Goal: Task Accomplishment & Management: Complete application form

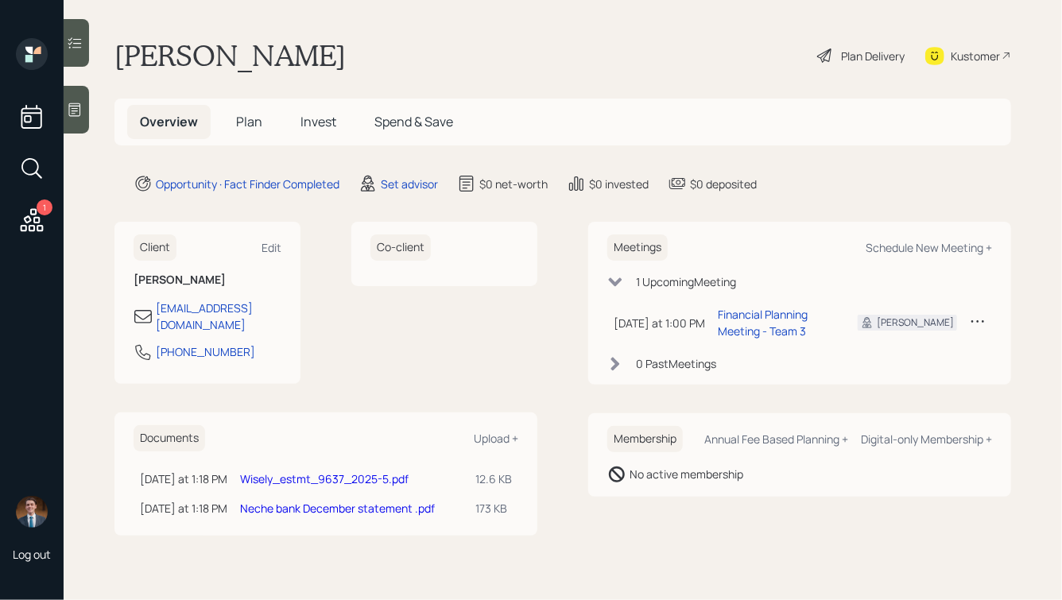
click at [248, 122] on span "Plan" at bounding box center [249, 121] width 26 height 17
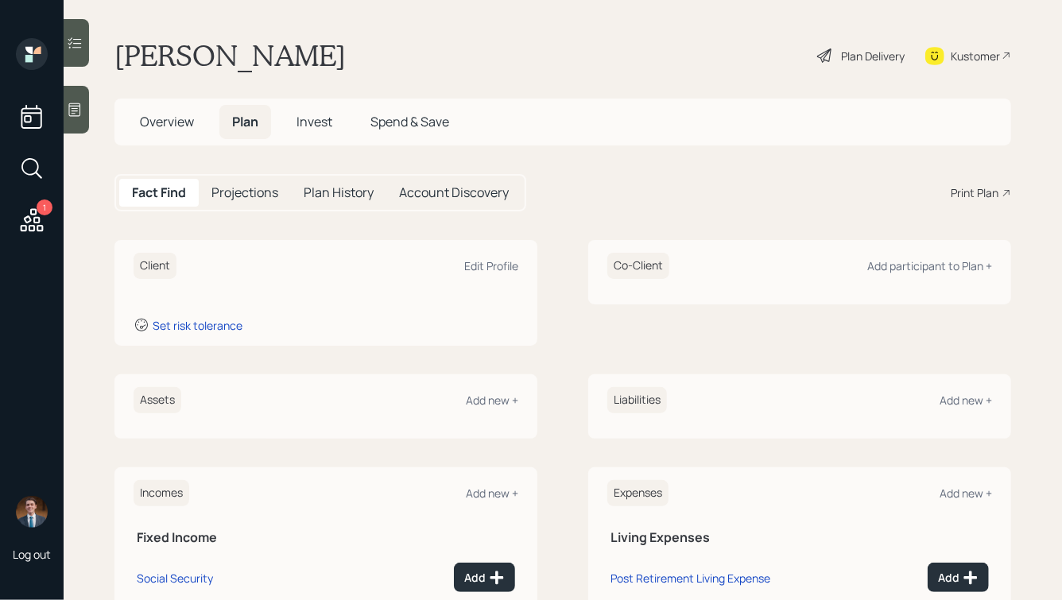
click at [72, 111] on icon at bounding box center [75, 110] width 16 height 16
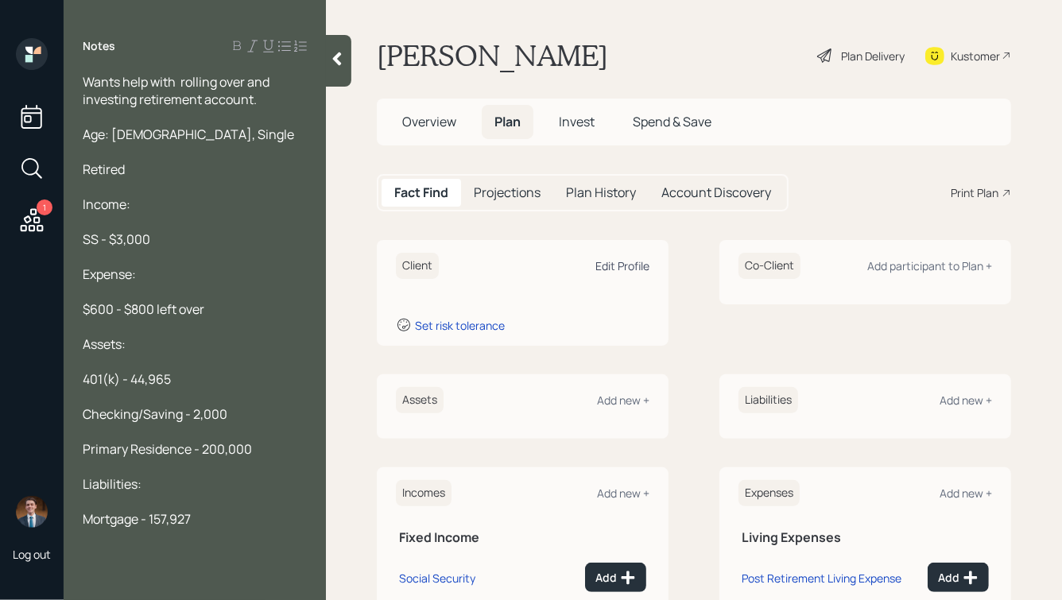
click at [619, 266] on div "Edit Profile" at bounding box center [622, 265] width 54 height 15
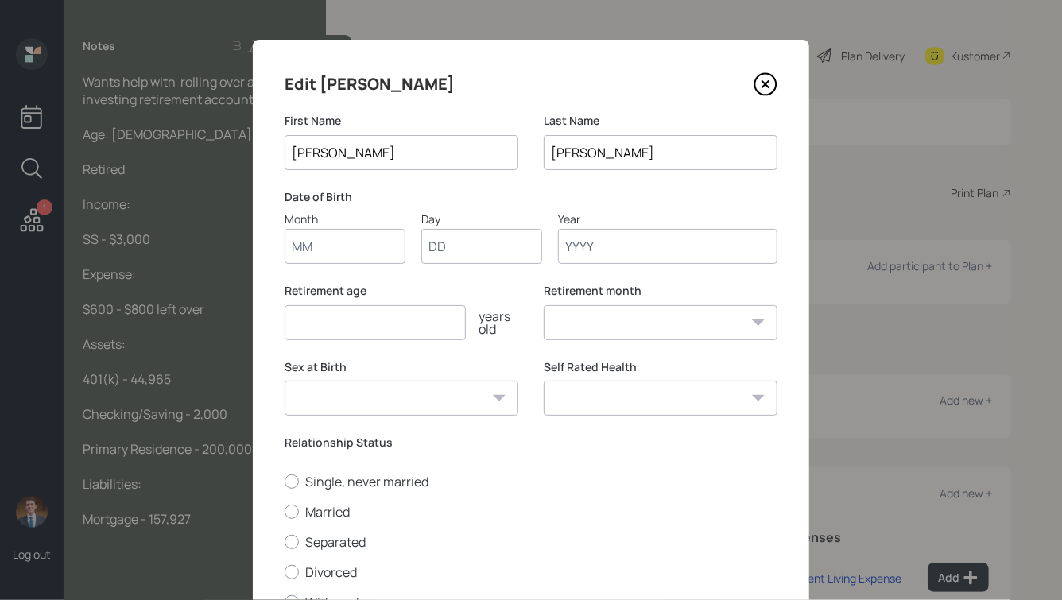
click at [332, 254] on input "Month" at bounding box center [345, 246] width 121 height 35
type input "01"
type input "1959"
select select "1"
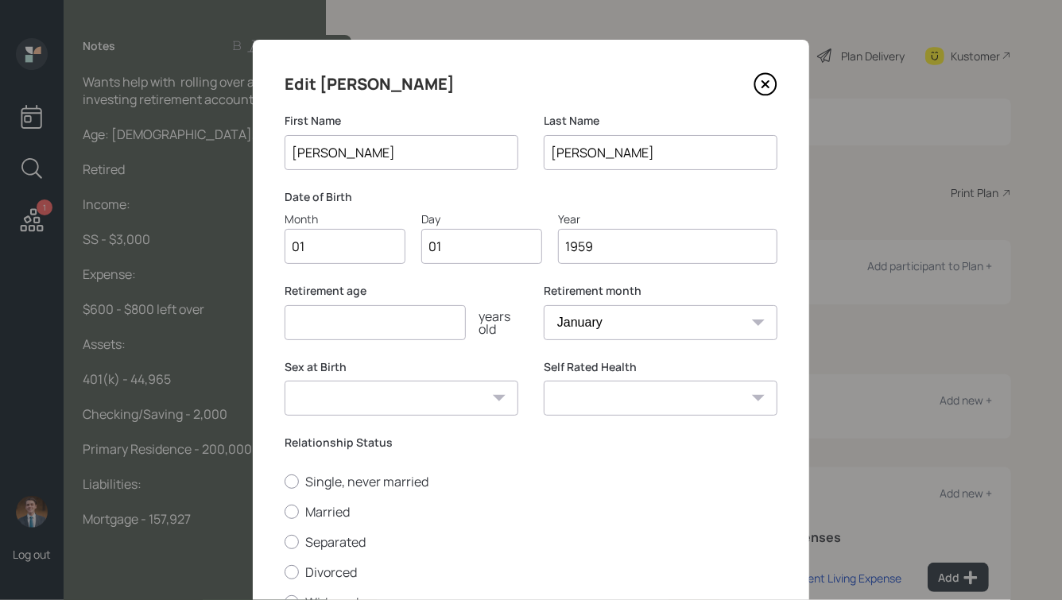
type input "1959"
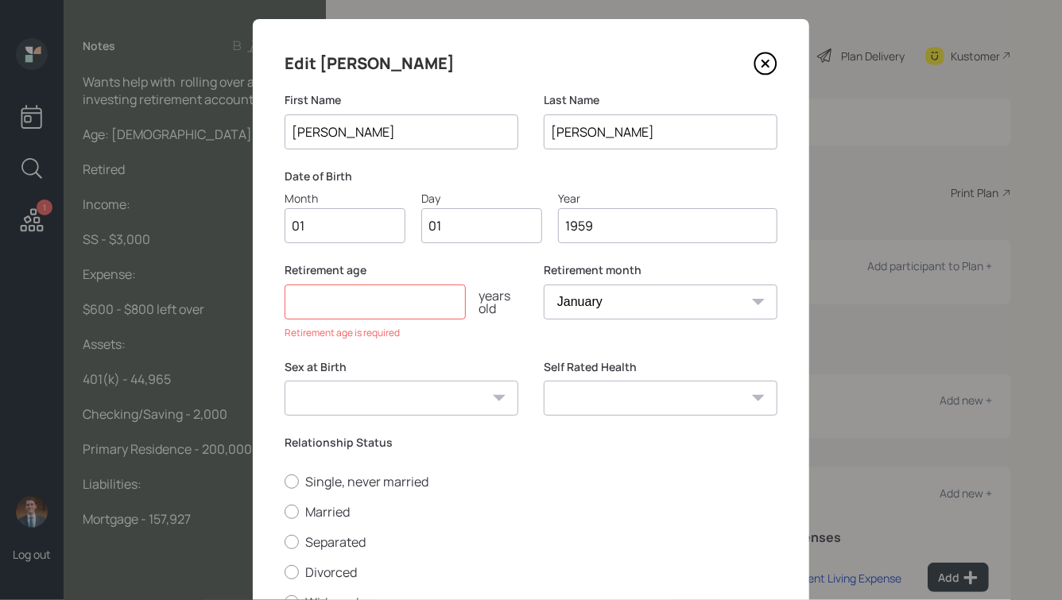
scroll to position [22, 0]
click at [350, 300] on input "number" at bounding box center [375, 300] width 181 height 35
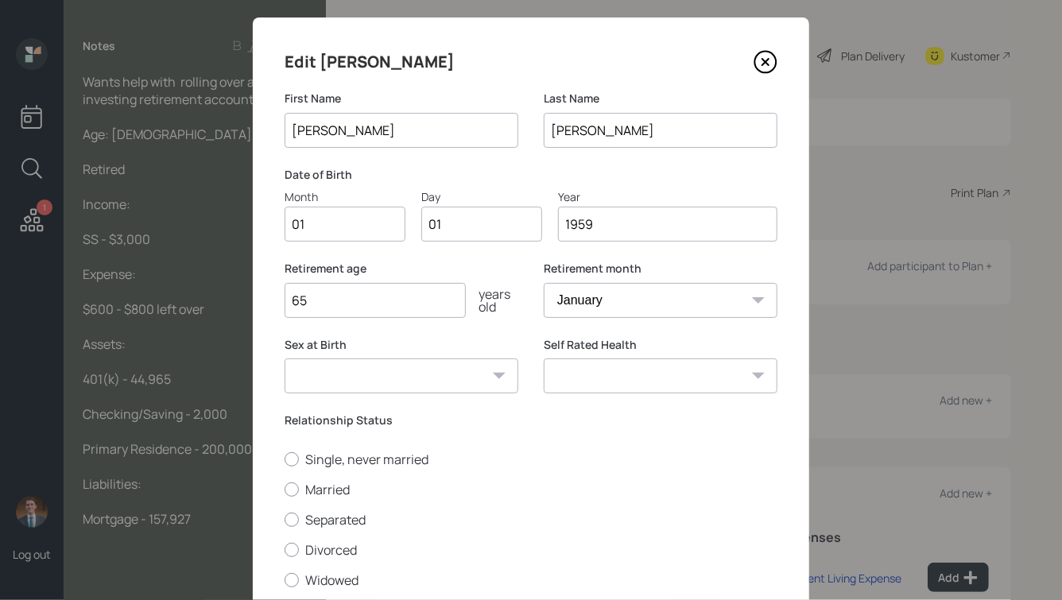
type input "65"
click at [446, 388] on select "[DEMOGRAPHIC_DATA] [DEMOGRAPHIC_DATA] Other / Prefer not to say" at bounding box center [402, 375] width 234 height 35
select select "[DEMOGRAPHIC_DATA]"
click at [285, 358] on select "[DEMOGRAPHIC_DATA] [DEMOGRAPHIC_DATA] Other / Prefer not to say" at bounding box center [402, 375] width 234 height 35
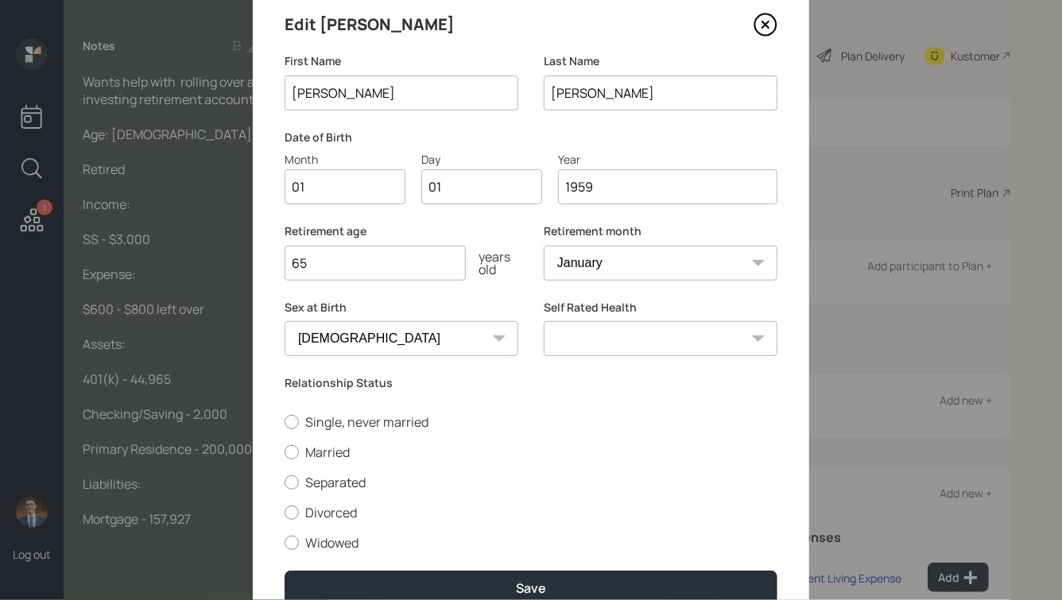
scroll to position [64, 0]
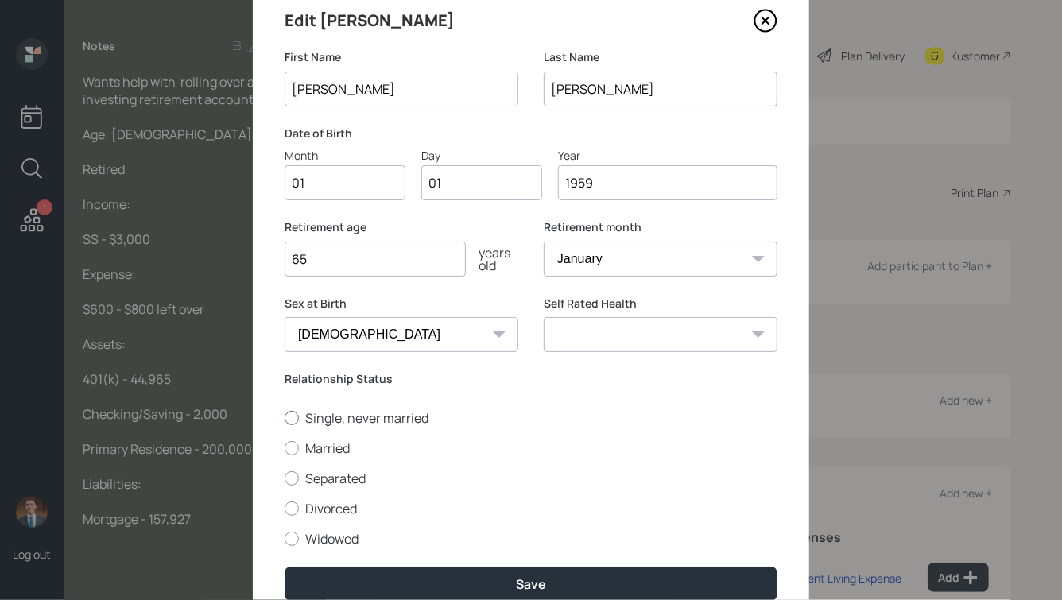
click at [331, 423] on label "Single, never married" at bounding box center [531, 417] width 493 height 17
click at [285, 418] on input "Single, never married" at bounding box center [284, 417] width 1 height 1
radio input "true"
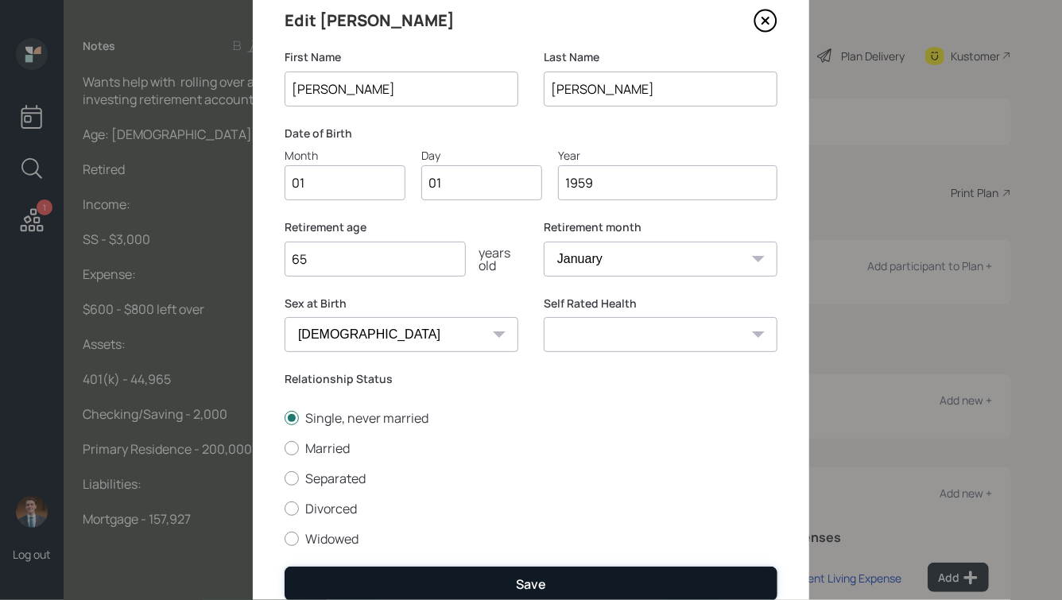
click at [524, 588] on div "Save" at bounding box center [531, 584] width 30 height 17
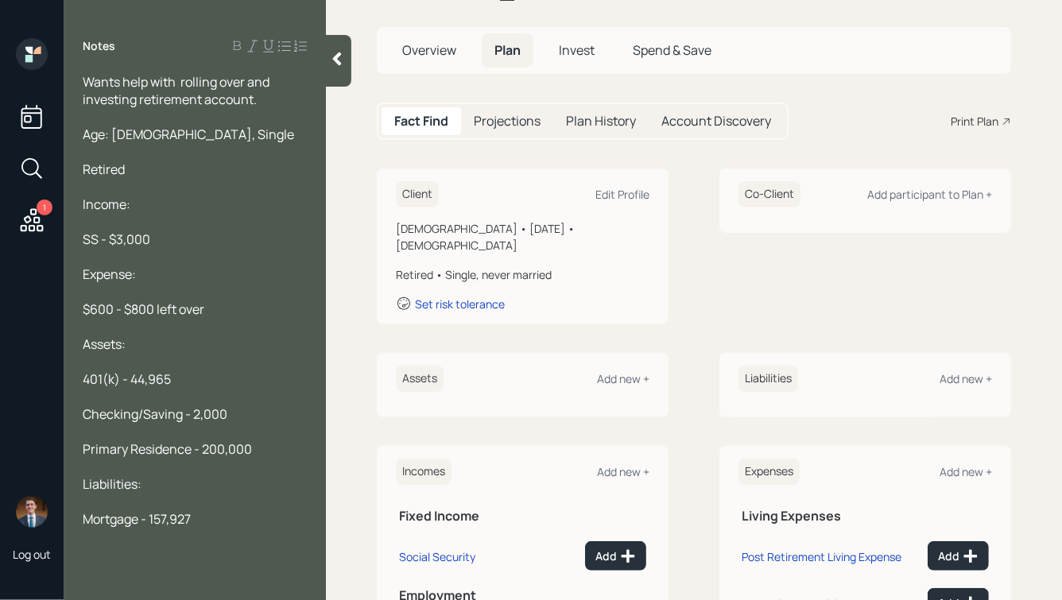
scroll to position [77, 0]
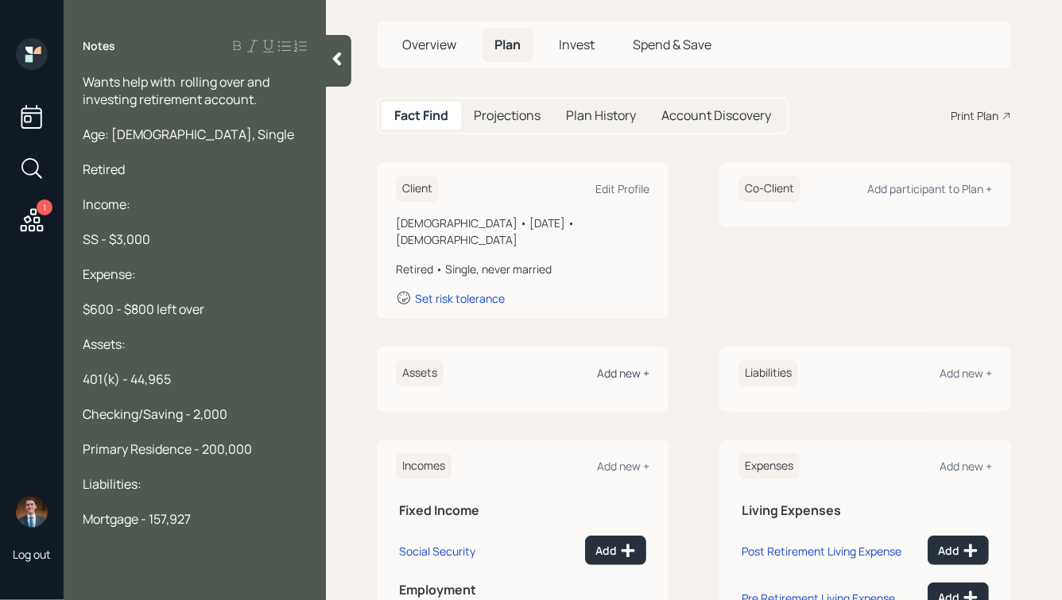
click at [643, 366] on div "Add new +" at bounding box center [623, 373] width 52 height 15
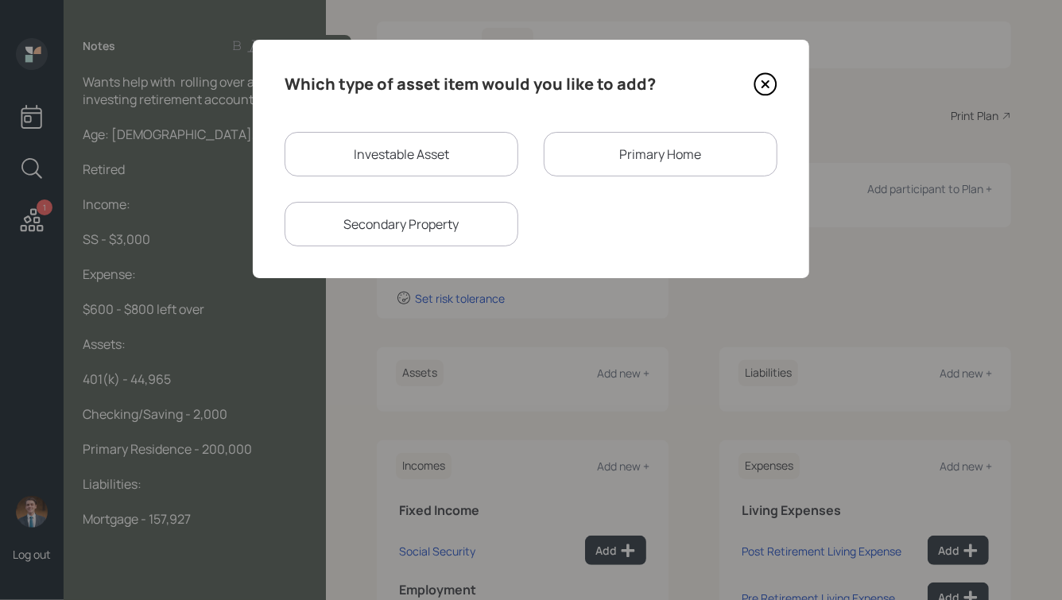
click at [417, 157] on div "Investable Asset" at bounding box center [402, 154] width 234 height 45
select select "taxable"
select select "balanced"
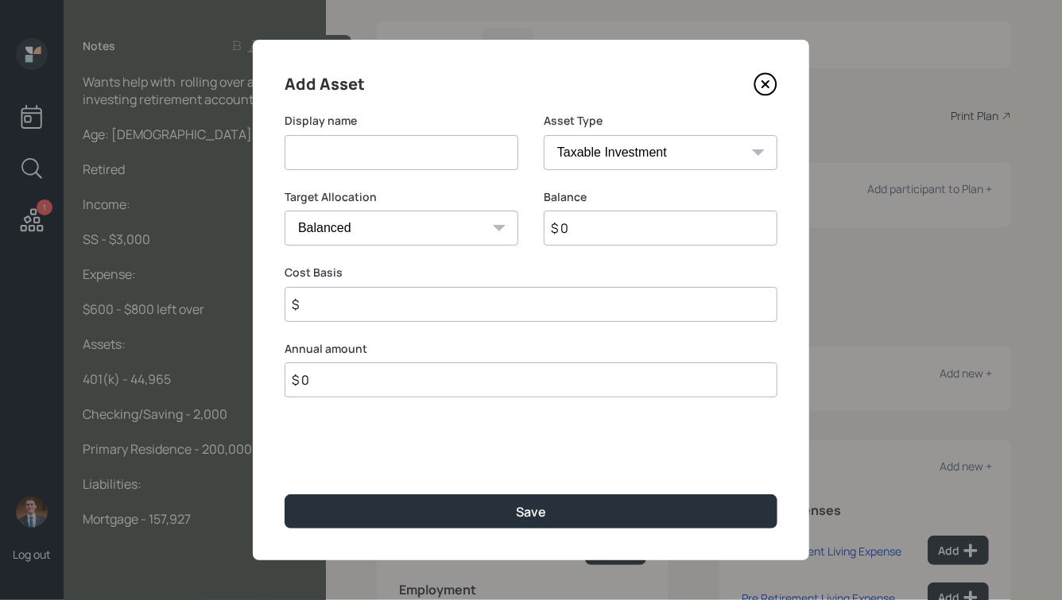
click at [401, 150] on input at bounding box center [402, 152] width 234 height 35
type input "[PERSON_NAME]'s 401k"
click at [631, 138] on select "SEP [PERSON_NAME] IRA 401(k) [PERSON_NAME] 401(k) 403(b) [PERSON_NAME] 403(b) 4…" at bounding box center [661, 152] width 234 height 35
select select "company_sponsored"
click at [544, 135] on select "SEP [PERSON_NAME] IRA 401(k) [PERSON_NAME] 401(k) 403(b) [PERSON_NAME] 403(b) 4…" at bounding box center [661, 152] width 234 height 35
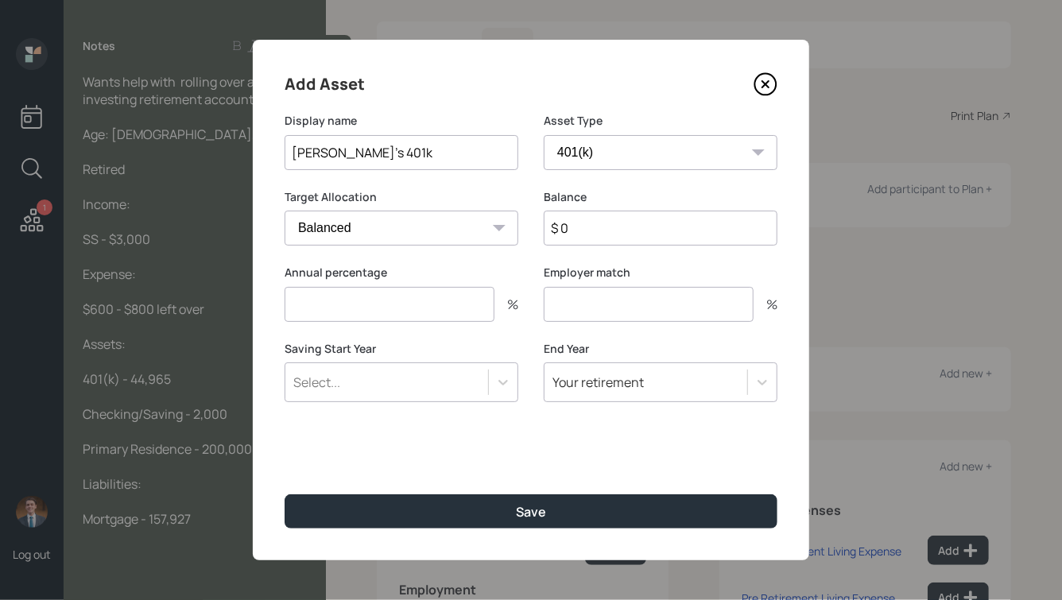
click at [589, 231] on input "$ 0" at bounding box center [661, 228] width 234 height 35
type input "$ 44,965"
type input "0"
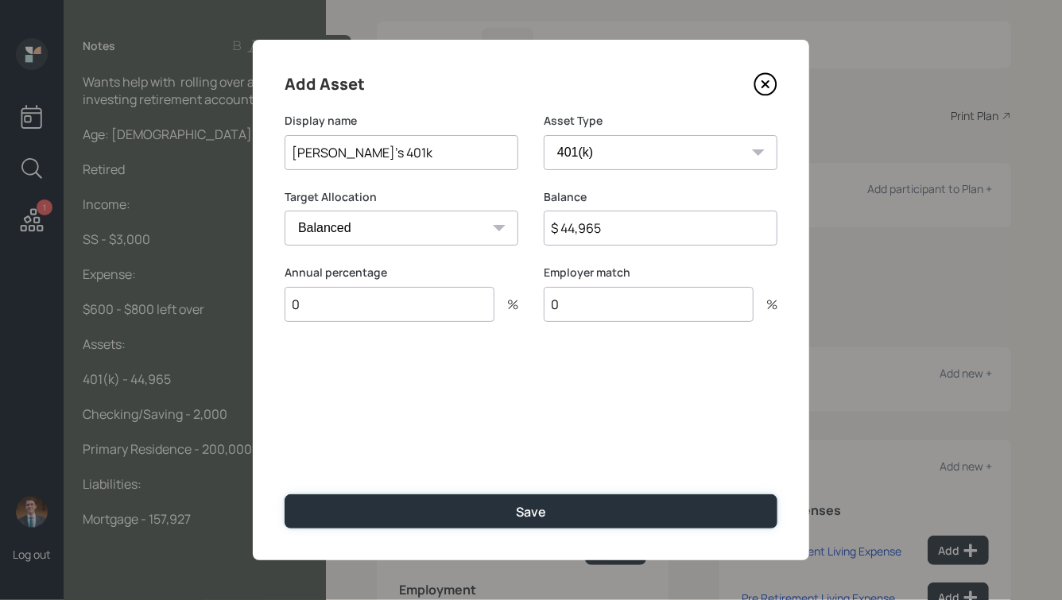
click at [285, 494] on button "Save" at bounding box center [531, 511] width 493 height 34
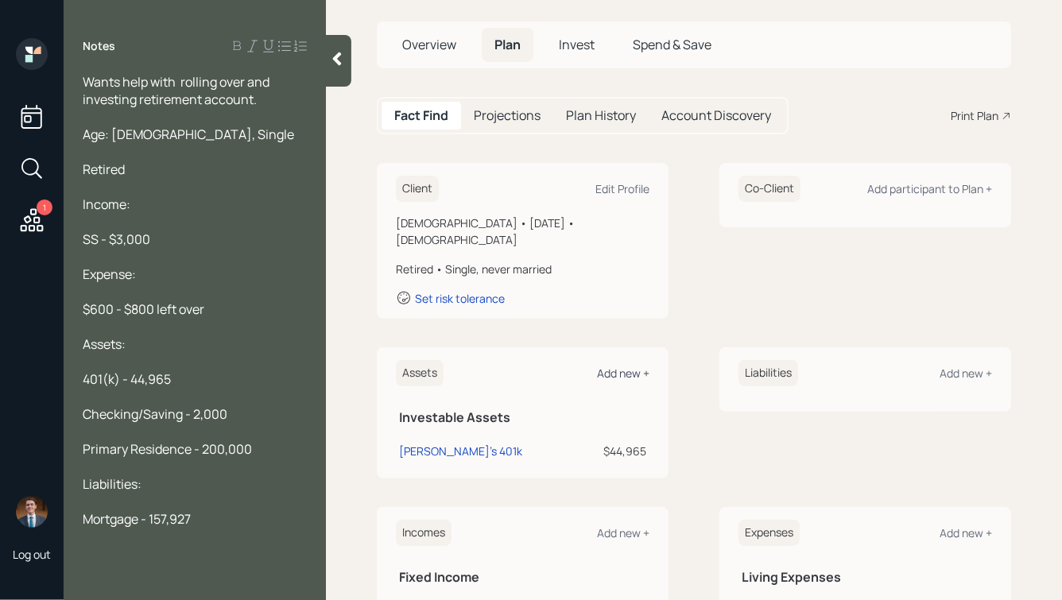
click at [619, 366] on div "Add new +" at bounding box center [623, 373] width 52 height 15
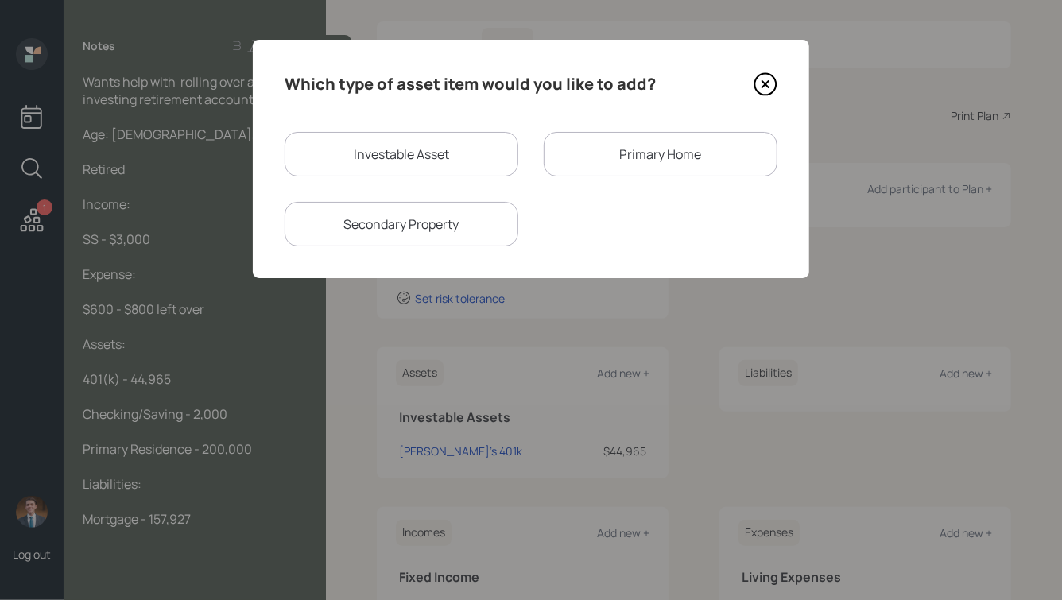
click at [410, 157] on div "Investable Asset" at bounding box center [402, 154] width 234 height 45
select select "taxable"
select select "balanced"
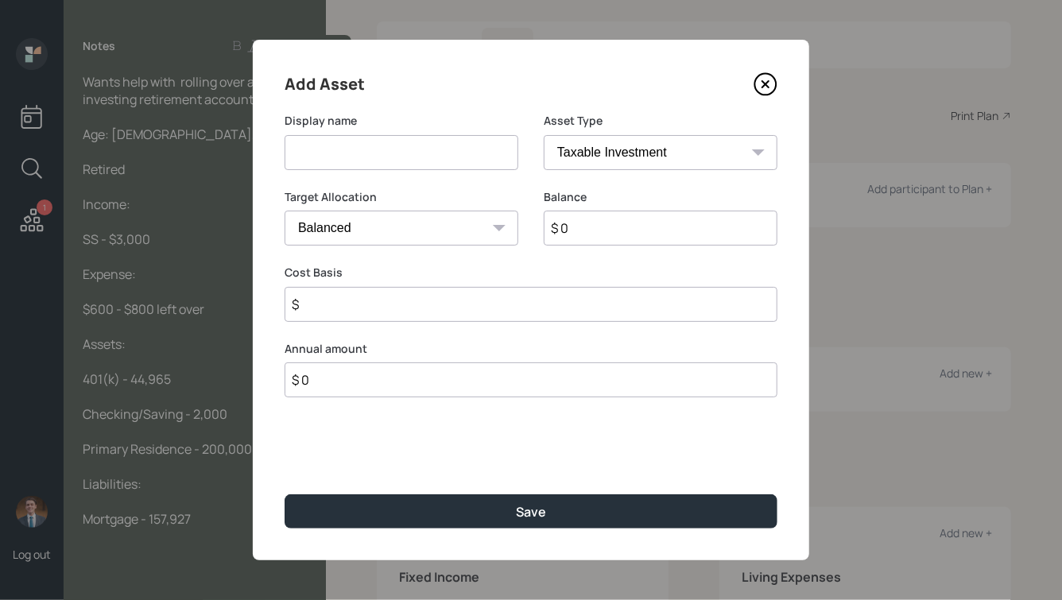
click at [389, 149] on input at bounding box center [402, 152] width 234 height 35
type input "Emergency Savings"
click at [614, 145] on select "SEP [PERSON_NAME] IRA 401(k) [PERSON_NAME] 401(k) 403(b) [PERSON_NAME] 403(b) 4…" at bounding box center [661, 152] width 234 height 35
select select "emergency_fund"
click at [544, 135] on select "SEP [PERSON_NAME] IRA 401(k) [PERSON_NAME] 401(k) 403(b) [PERSON_NAME] 403(b) 4…" at bounding box center [661, 152] width 234 height 35
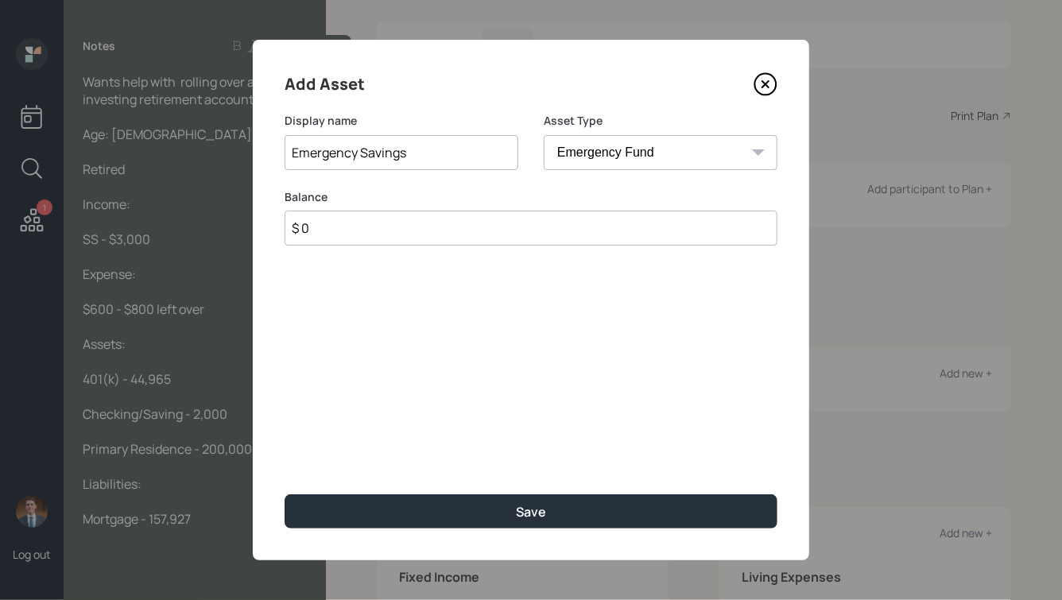
click at [601, 227] on input "$ 0" at bounding box center [531, 228] width 493 height 35
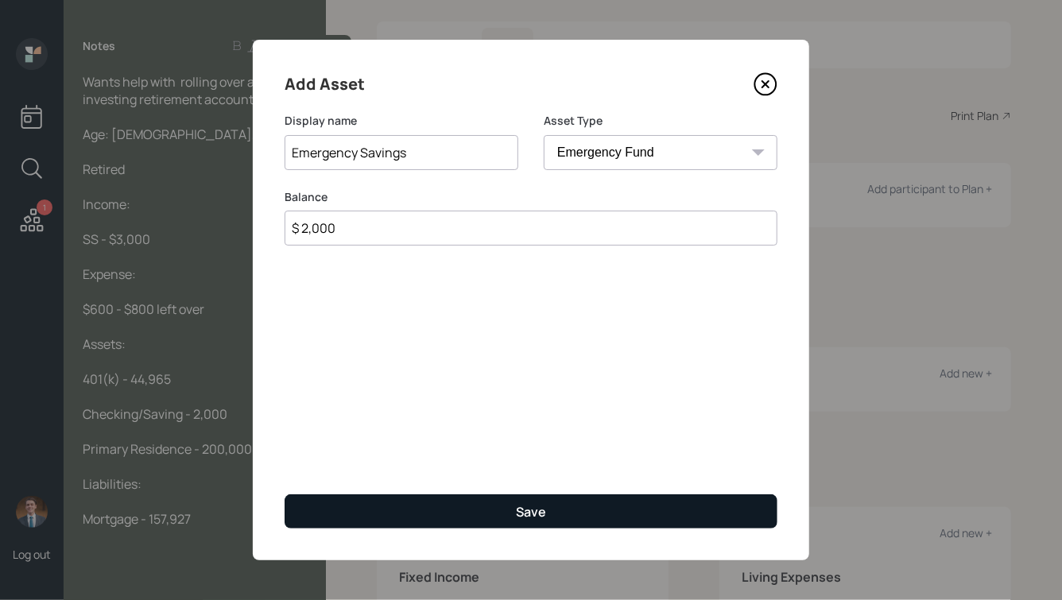
type input "$ 2,000"
click at [588, 506] on button "Save" at bounding box center [531, 511] width 493 height 34
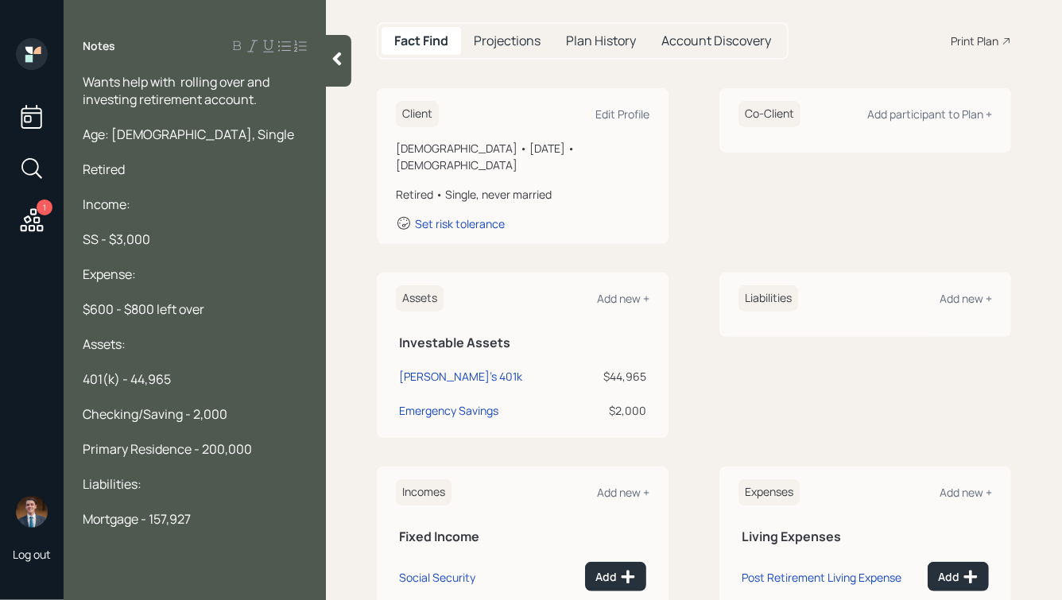
scroll to position [164, 0]
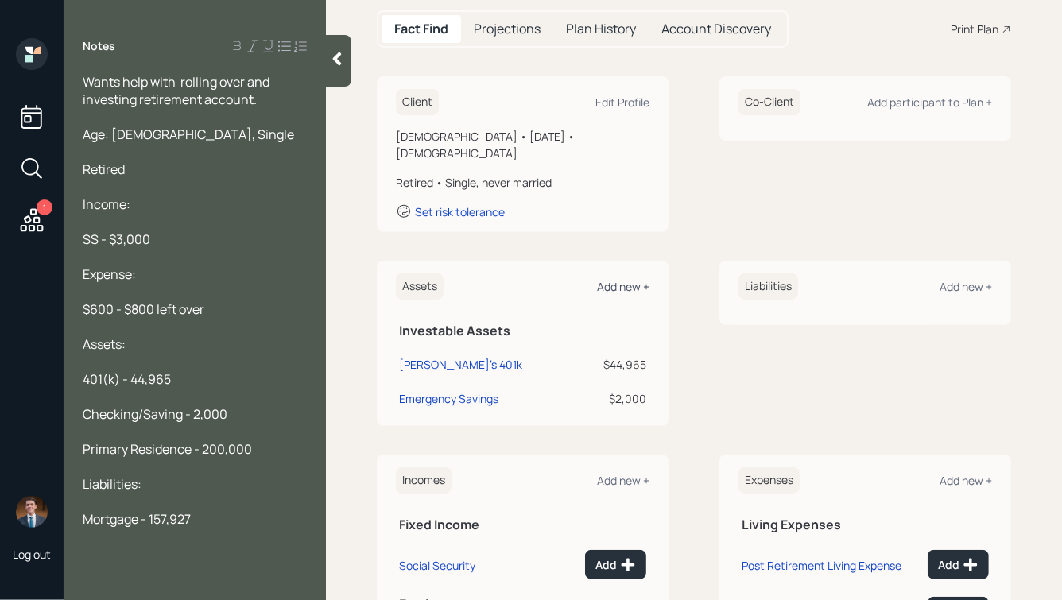
click at [634, 279] on div "Add new +" at bounding box center [623, 286] width 52 height 15
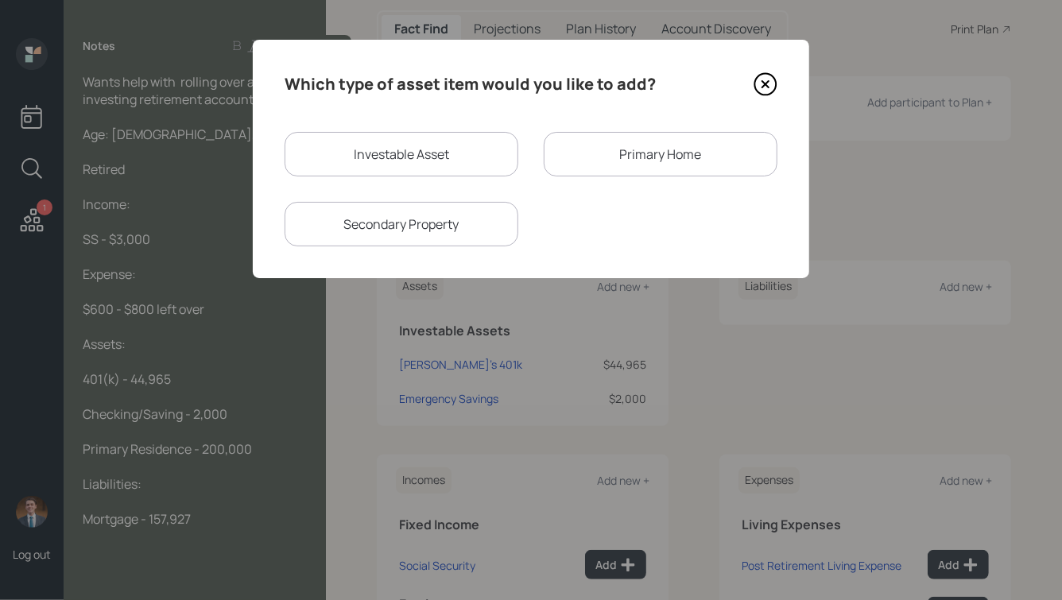
click at [610, 157] on div "Primary Home" at bounding box center [661, 154] width 234 height 45
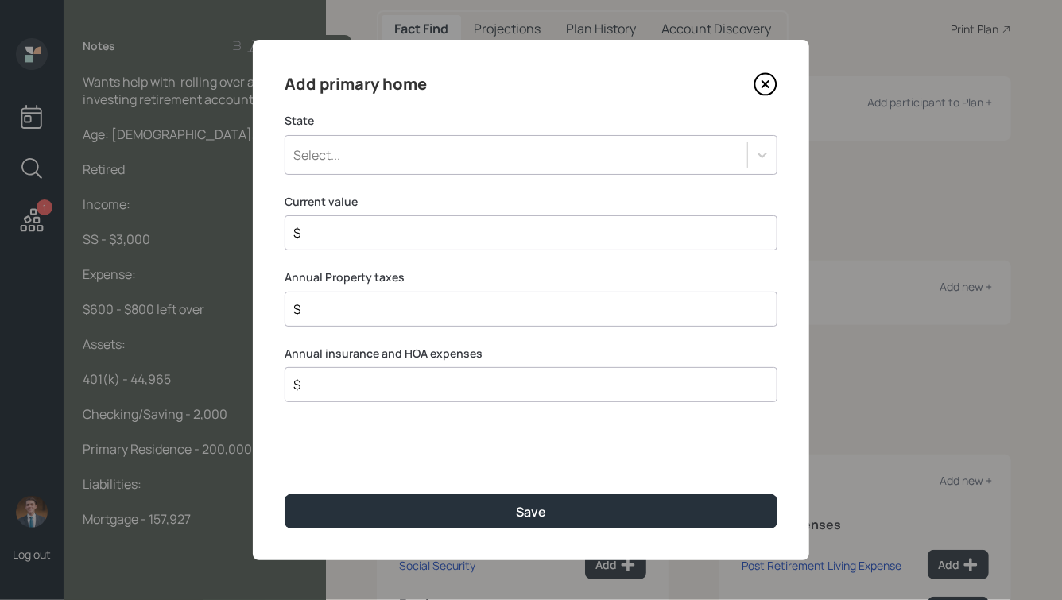
click at [397, 157] on div "Select..." at bounding box center [516, 154] width 462 height 27
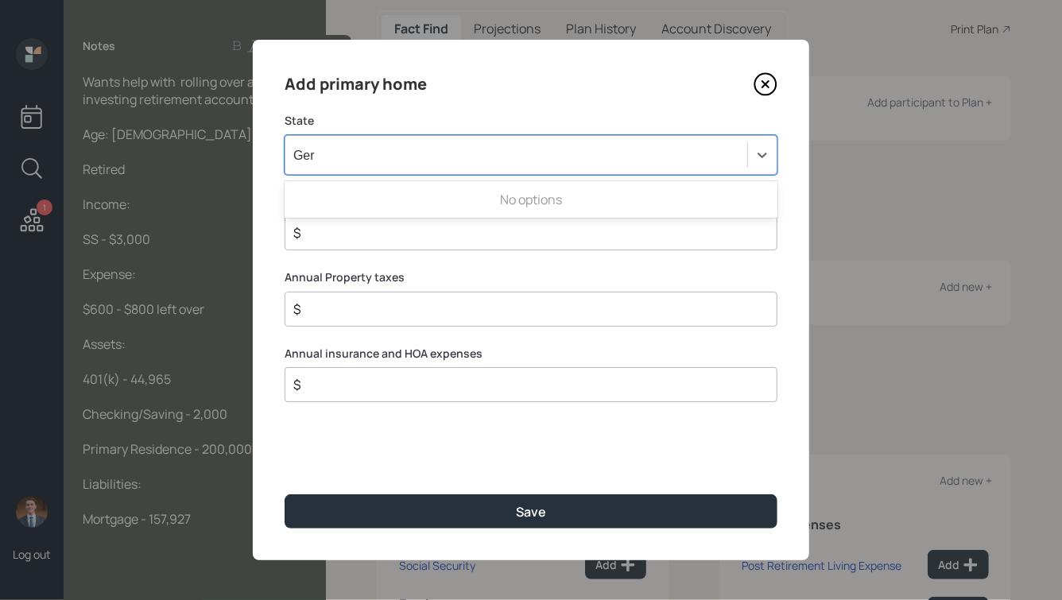
type input "Ge"
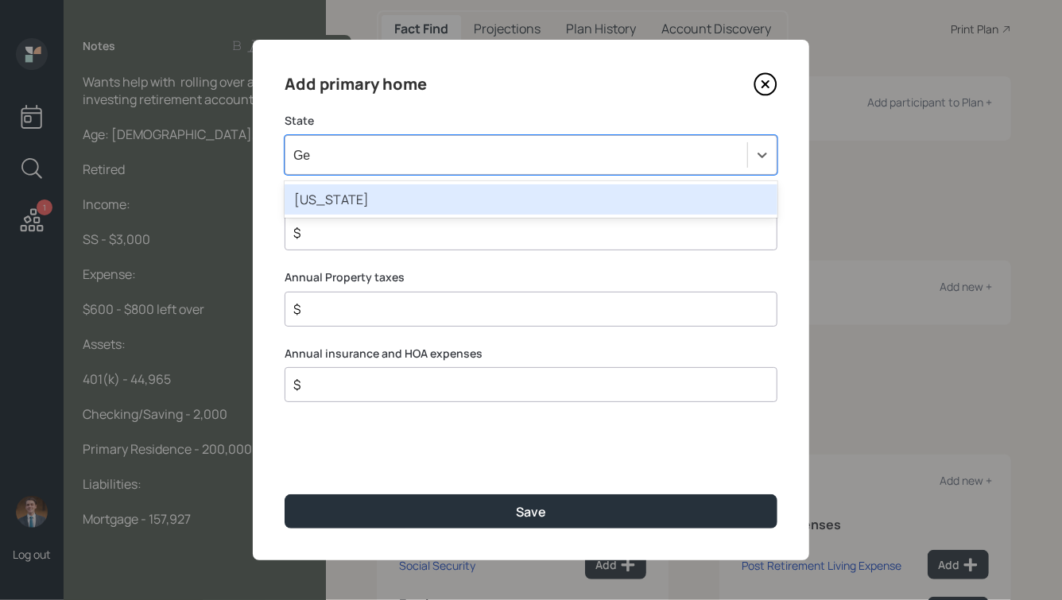
click at [371, 197] on div "[US_STATE]" at bounding box center [531, 199] width 493 height 30
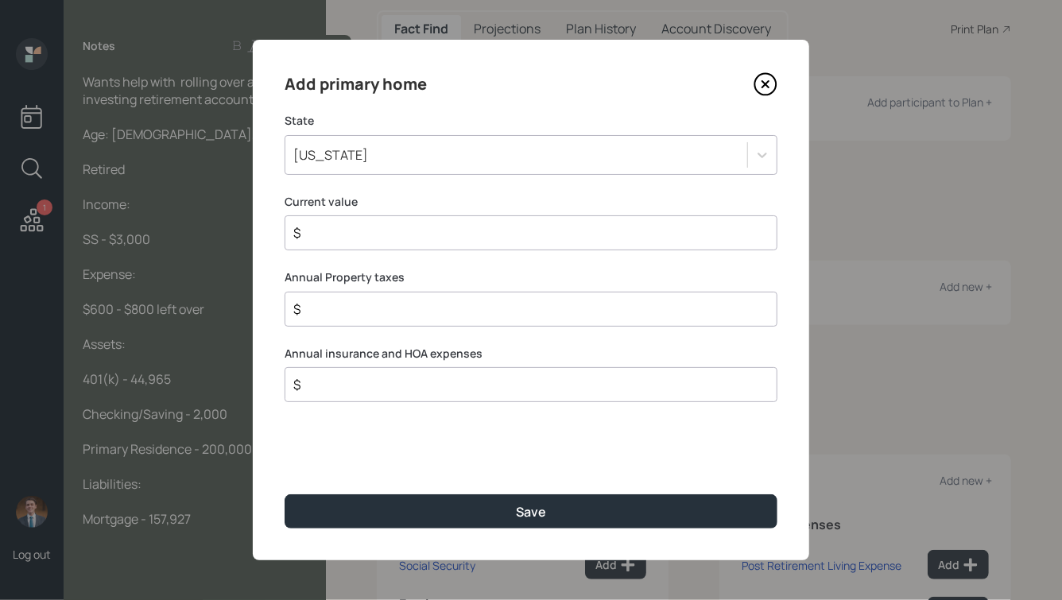
click at [351, 234] on input "$" at bounding box center [525, 232] width 466 height 19
type input "$ 200,000"
type input "$ 1"
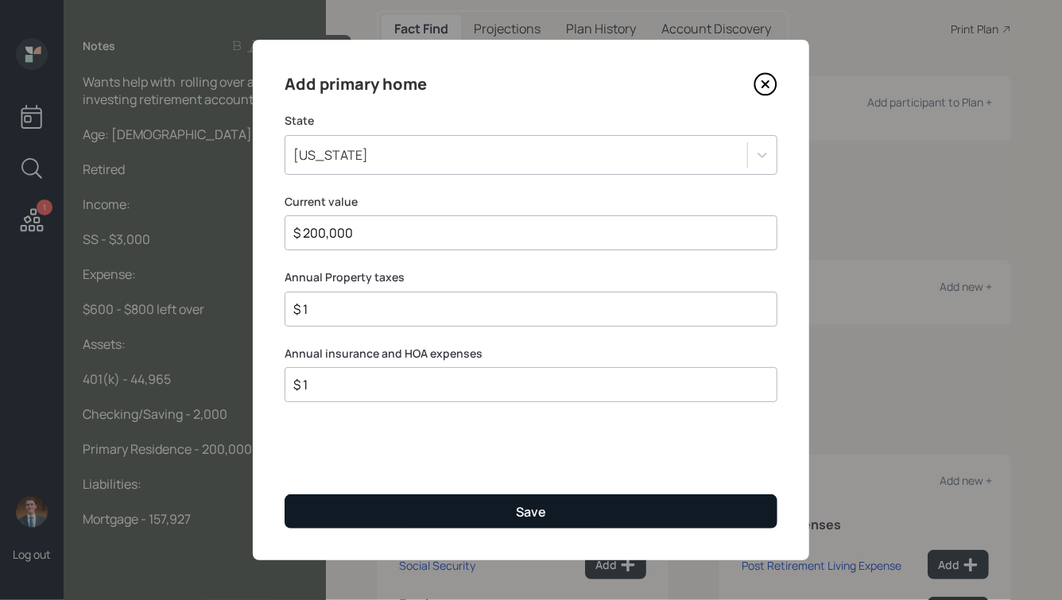
type input "$ 1"
click at [550, 505] on button "Save" at bounding box center [531, 511] width 493 height 34
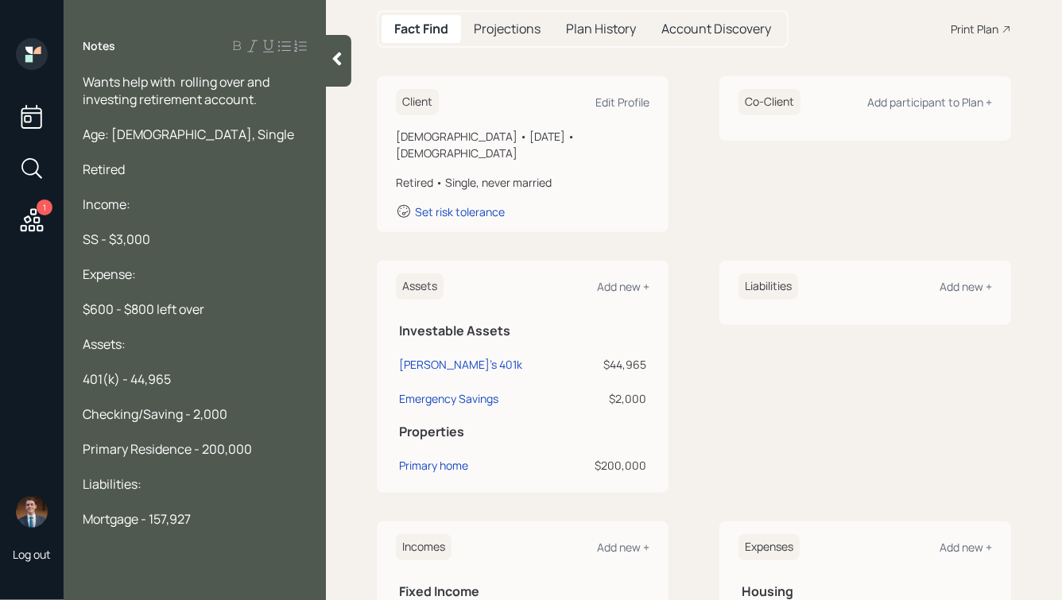
scroll to position [234, 0]
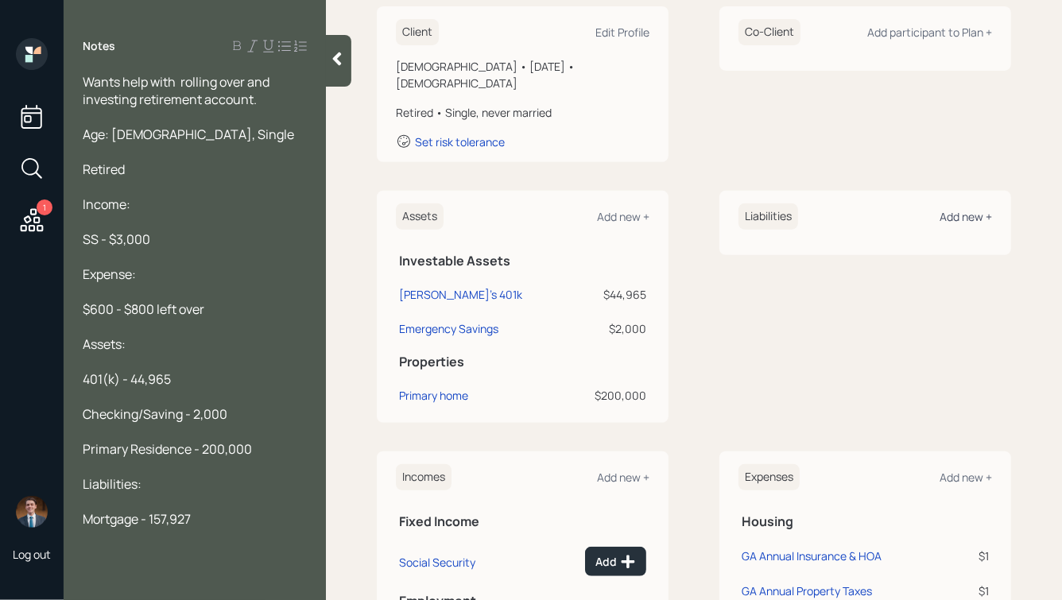
click at [960, 209] on div "Add new +" at bounding box center [966, 216] width 52 height 15
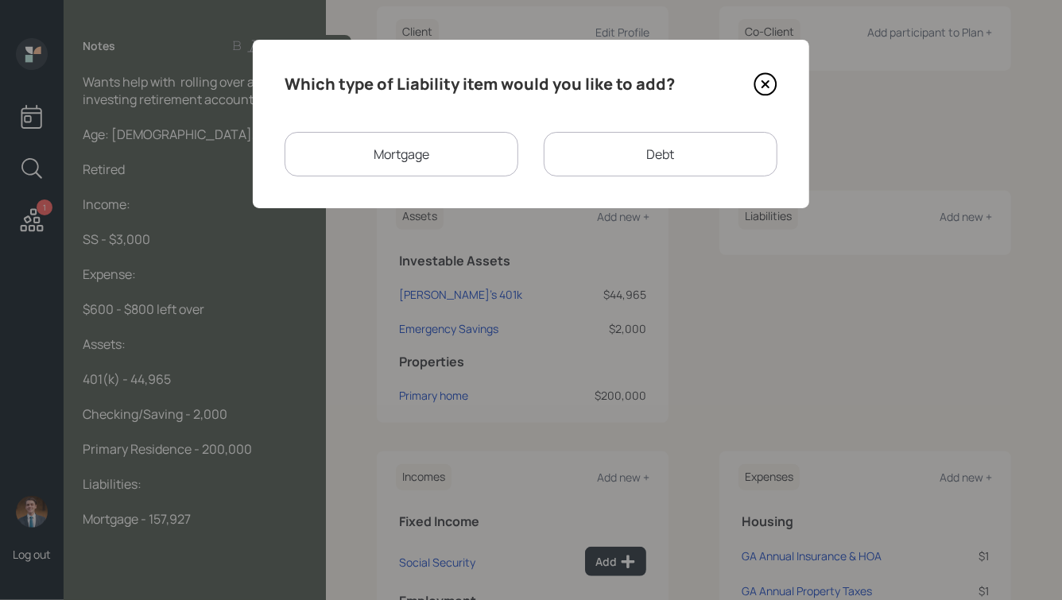
click at [370, 162] on div "Mortgage" at bounding box center [402, 154] width 234 height 45
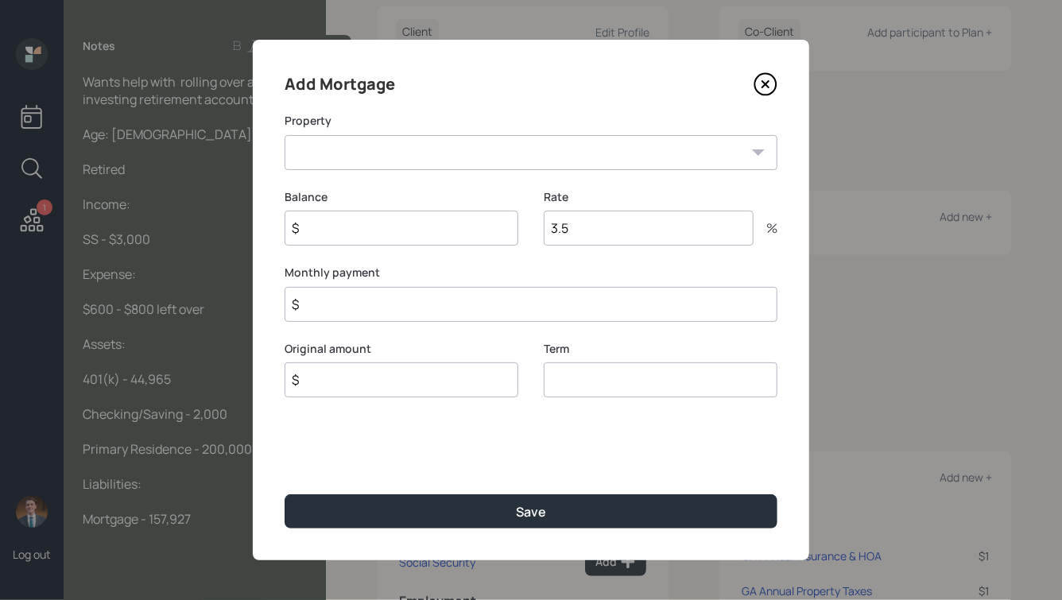
click at [382, 152] on select "GA Primary home" at bounding box center [531, 152] width 493 height 35
select select "2caa25d6-537e-4b7e-a003-fc519a803ef2"
click at [285, 135] on select "GA Primary home" at bounding box center [531, 152] width 493 height 35
click at [346, 244] on input "$" at bounding box center [402, 228] width 234 height 35
type input "$ 157,927"
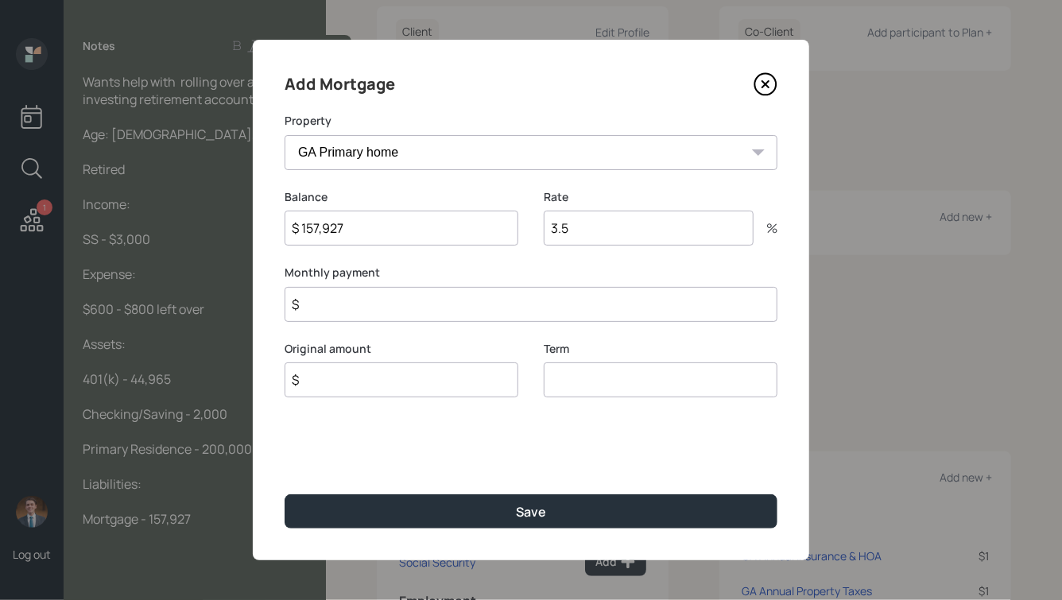
click at [389, 300] on input "$" at bounding box center [531, 304] width 493 height 35
type input "$ 1"
type input "$ 157,927"
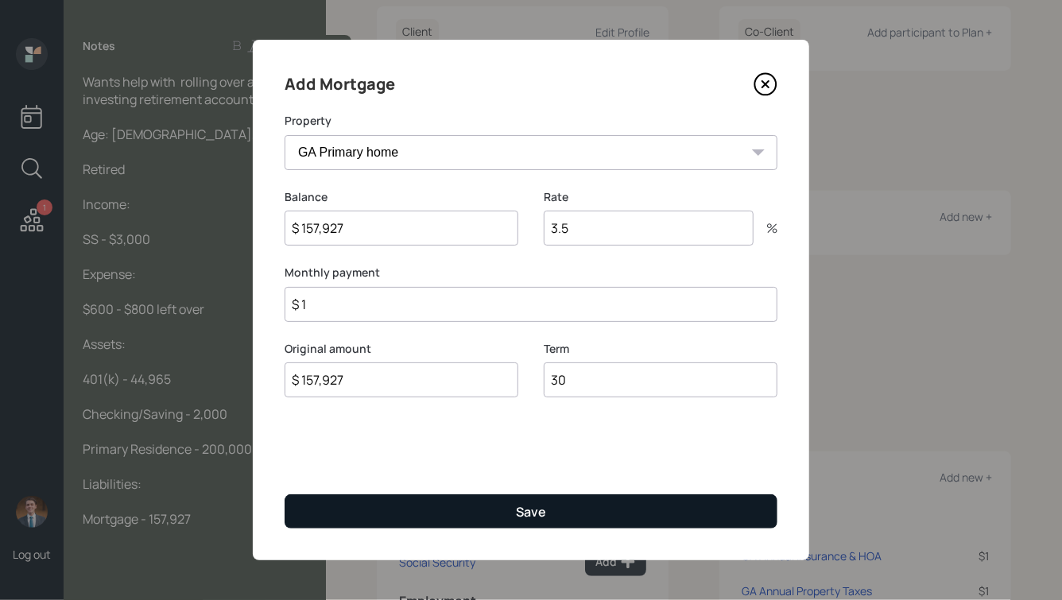
type input "30"
click at [541, 505] on div "Save" at bounding box center [531, 511] width 30 height 17
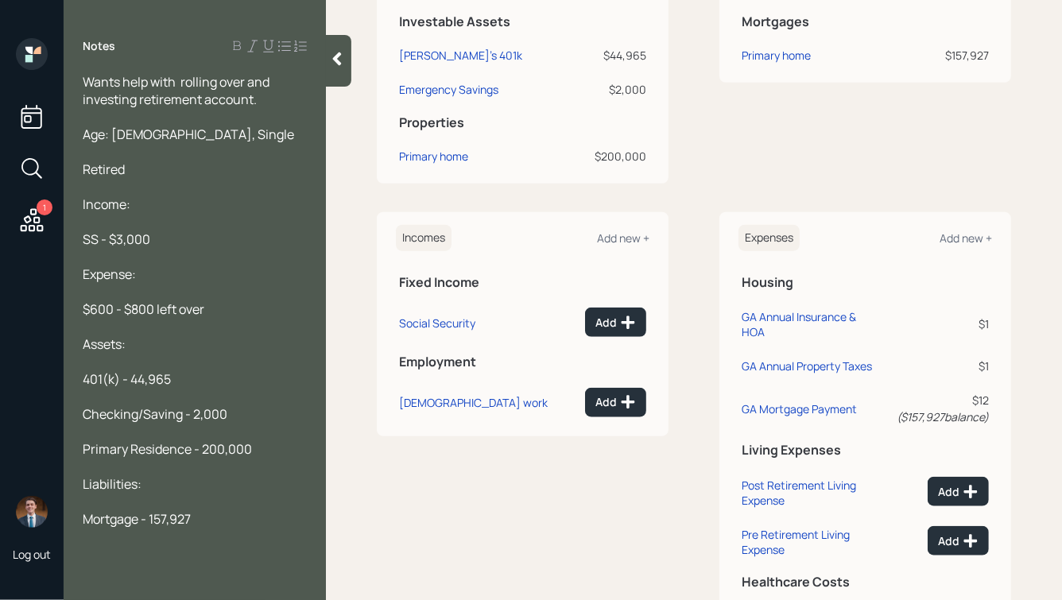
scroll to position [468, 0]
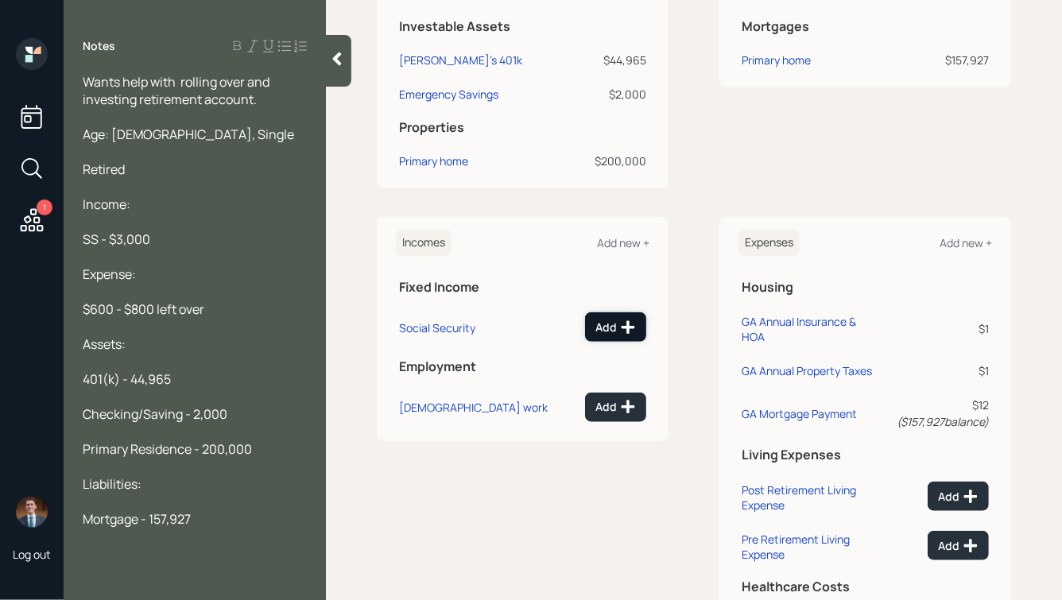
click at [618, 320] on div "Add" at bounding box center [615, 328] width 41 height 16
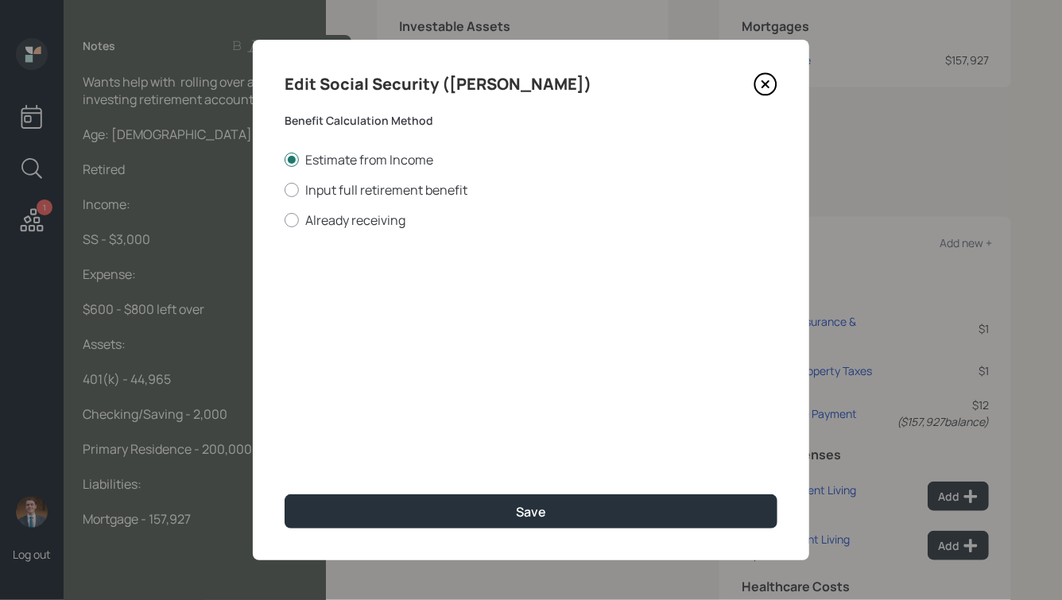
click at [309, 232] on div "Edit Social Security ([PERSON_NAME]) Benefit Calculation Method Estimate from I…" at bounding box center [531, 300] width 556 height 521
click at [324, 232] on div "Edit Social Security ([PERSON_NAME]) Benefit Calculation Method Estimate from I…" at bounding box center [531, 300] width 556 height 521
click at [338, 219] on label "Already receiving" at bounding box center [531, 219] width 493 height 17
click at [285, 219] on input "Already receiving" at bounding box center [284, 219] width 1 height 1
radio input "true"
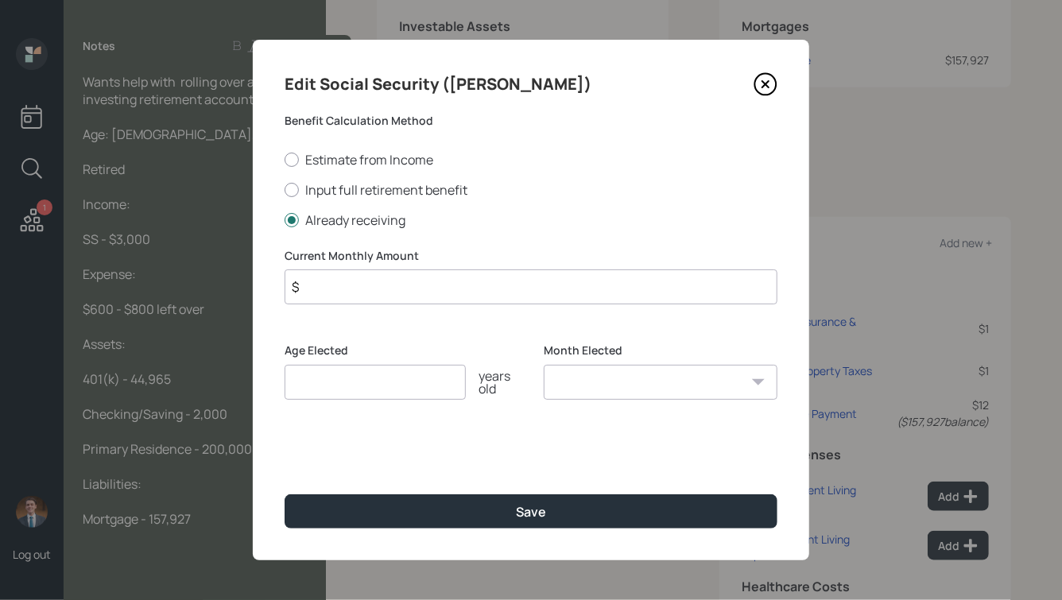
click at [346, 293] on input "$" at bounding box center [531, 286] width 493 height 35
type input "$ 3,000"
type input "65"
select select "1"
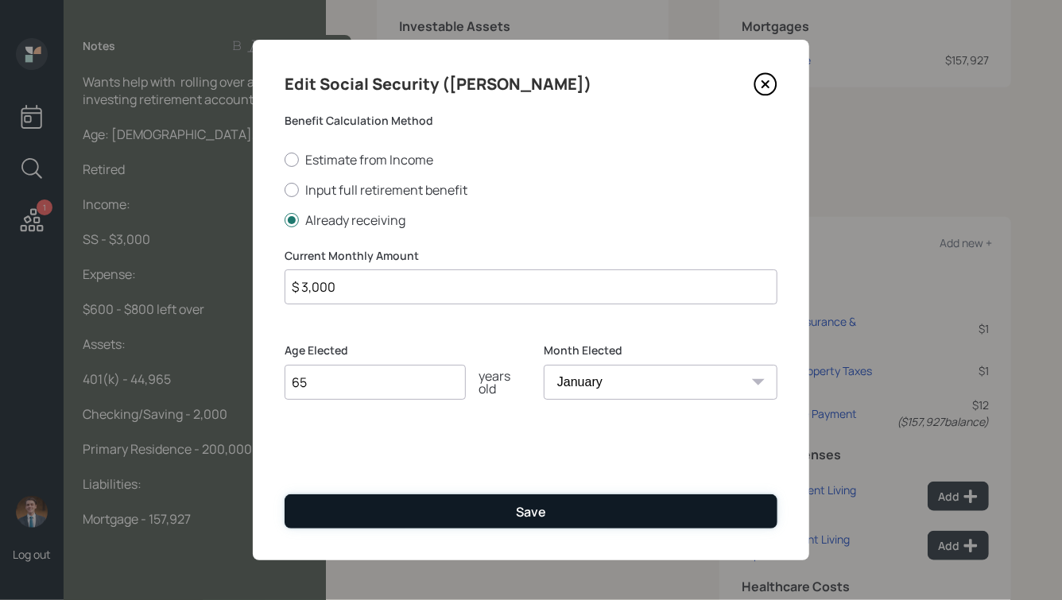
click at [473, 514] on button "Save" at bounding box center [531, 511] width 493 height 34
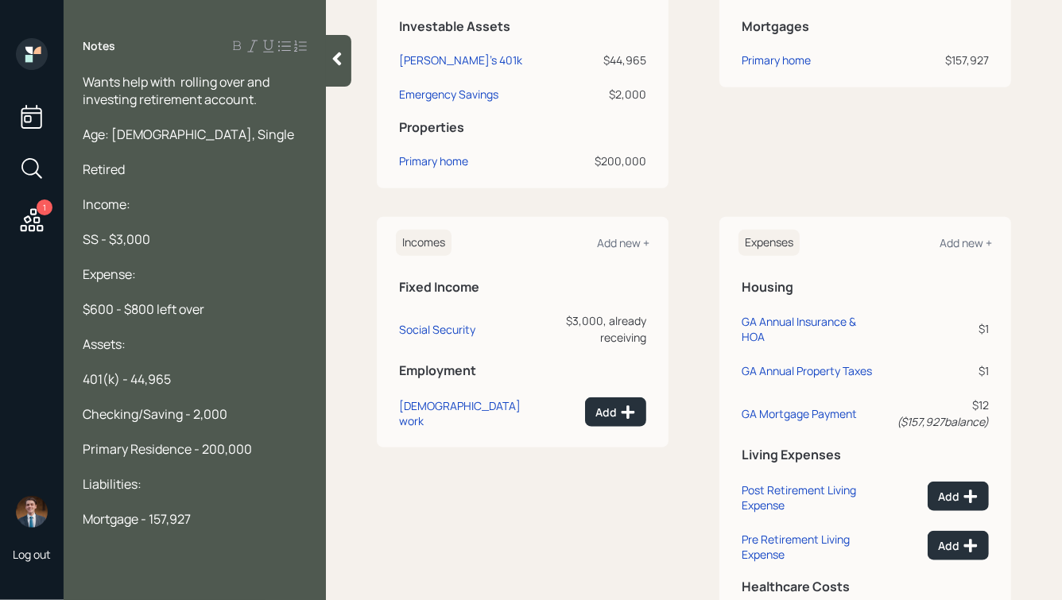
click at [335, 59] on icon at bounding box center [337, 59] width 9 height 14
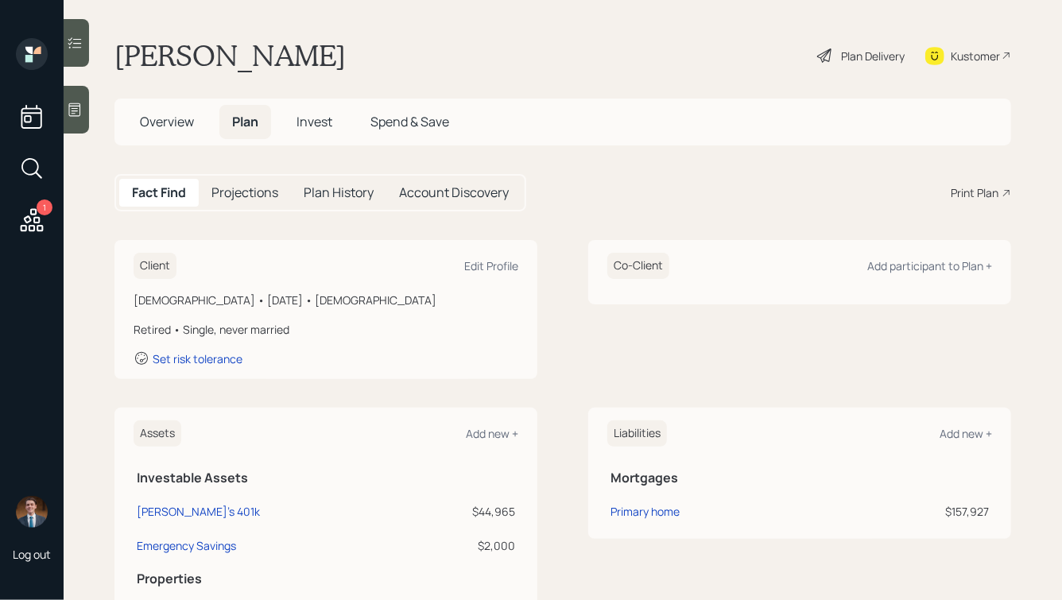
click at [158, 120] on span "Overview" at bounding box center [167, 121] width 54 height 17
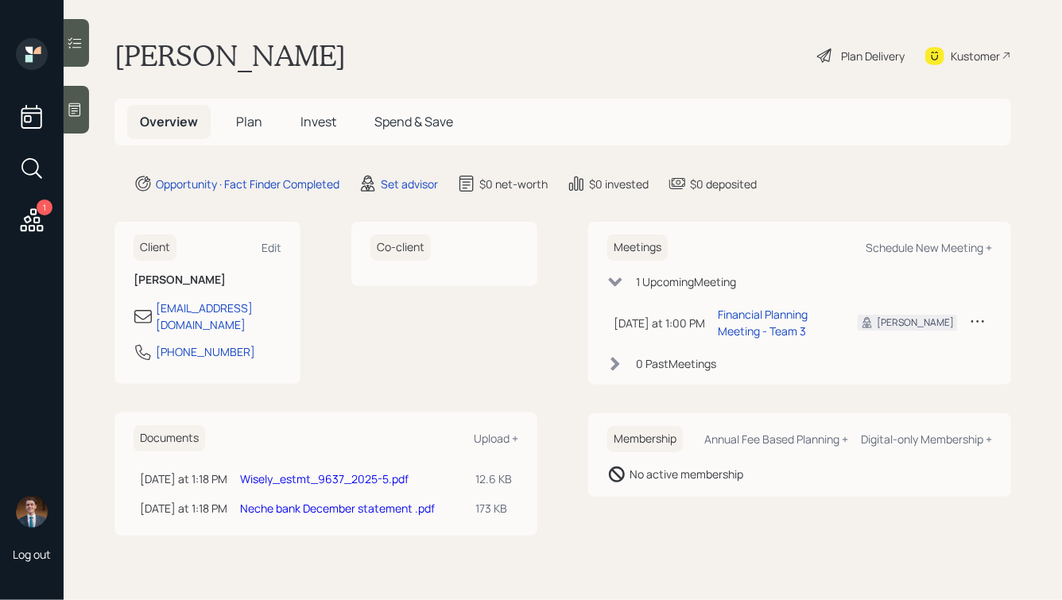
click at [36, 219] on icon at bounding box center [31, 220] width 29 height 29
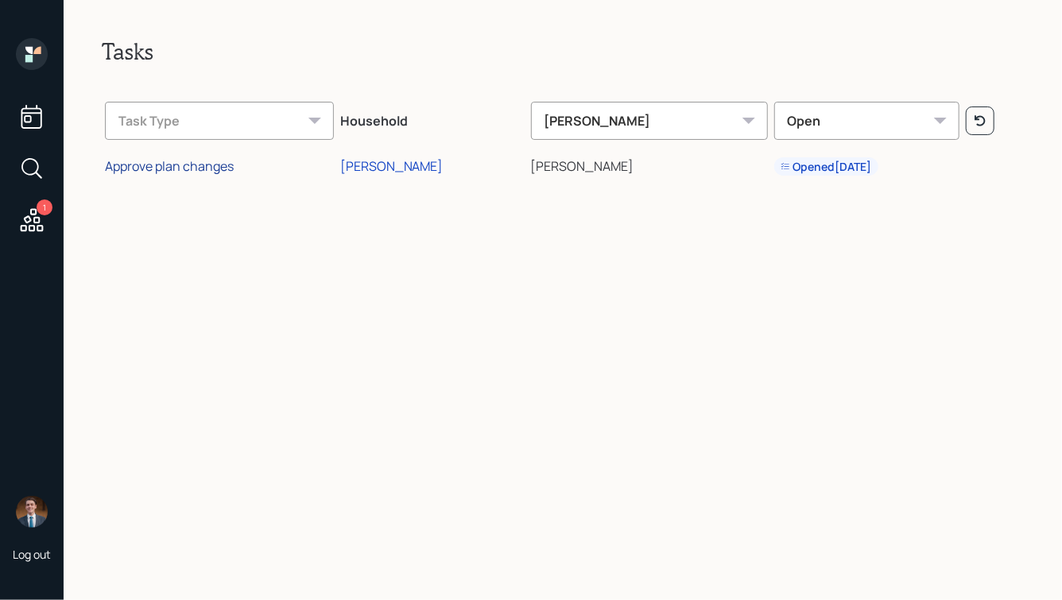
click at [181, 169] on div "Approve plan changes" at bounding box center [169, 165] width 129 height 17
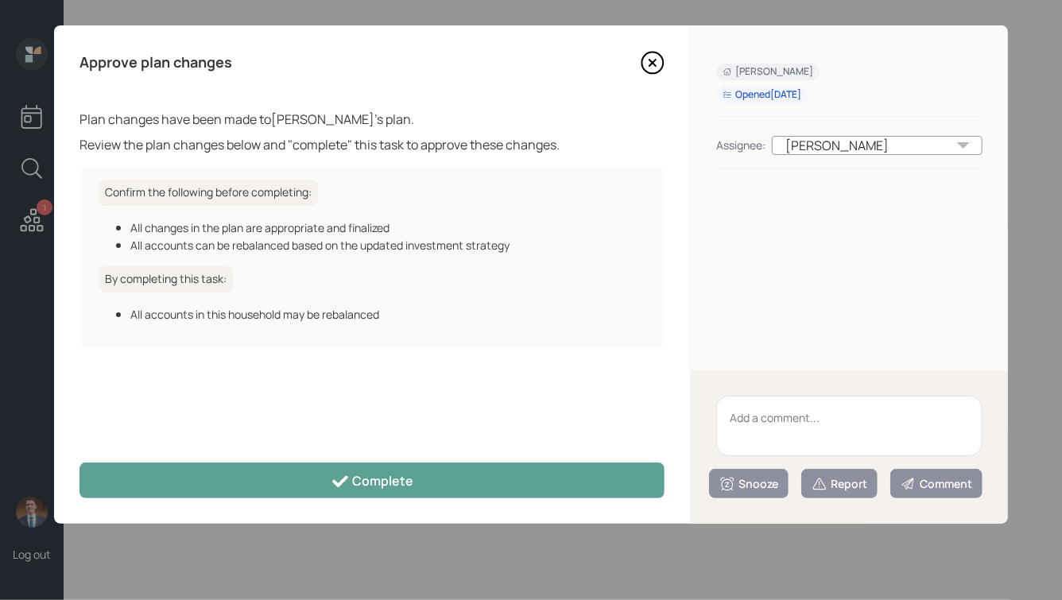
click at [657, 65] on icon at bounding box center [653, 63] width 24 height 24
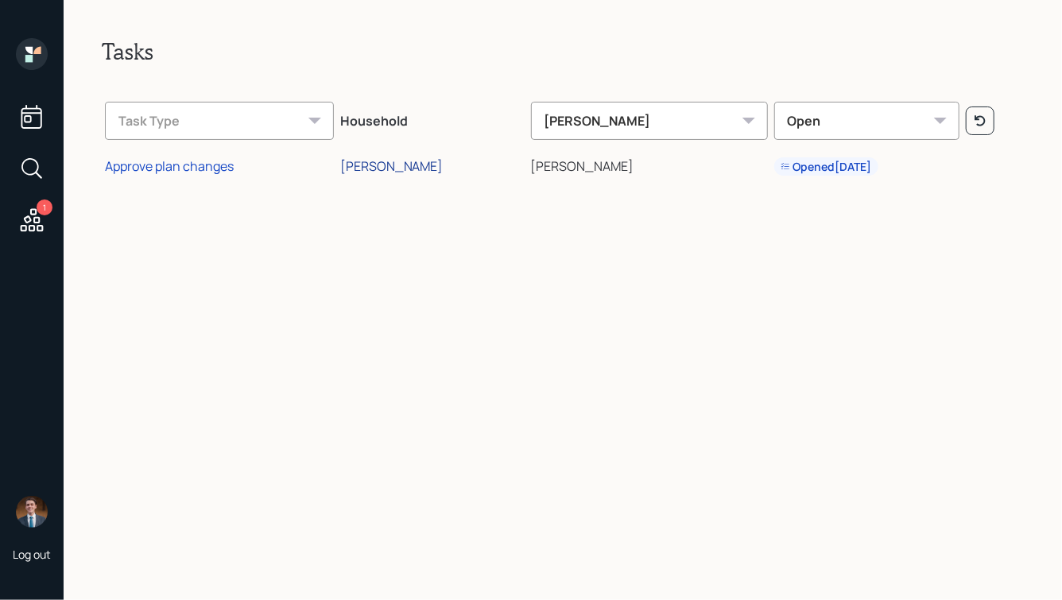
click at [381, 169] on div "[PERSON_NAME]" at bounding box center [391, 165] width 103 height 17
